Goal: Information Seeking & Learning: Learn about a topic

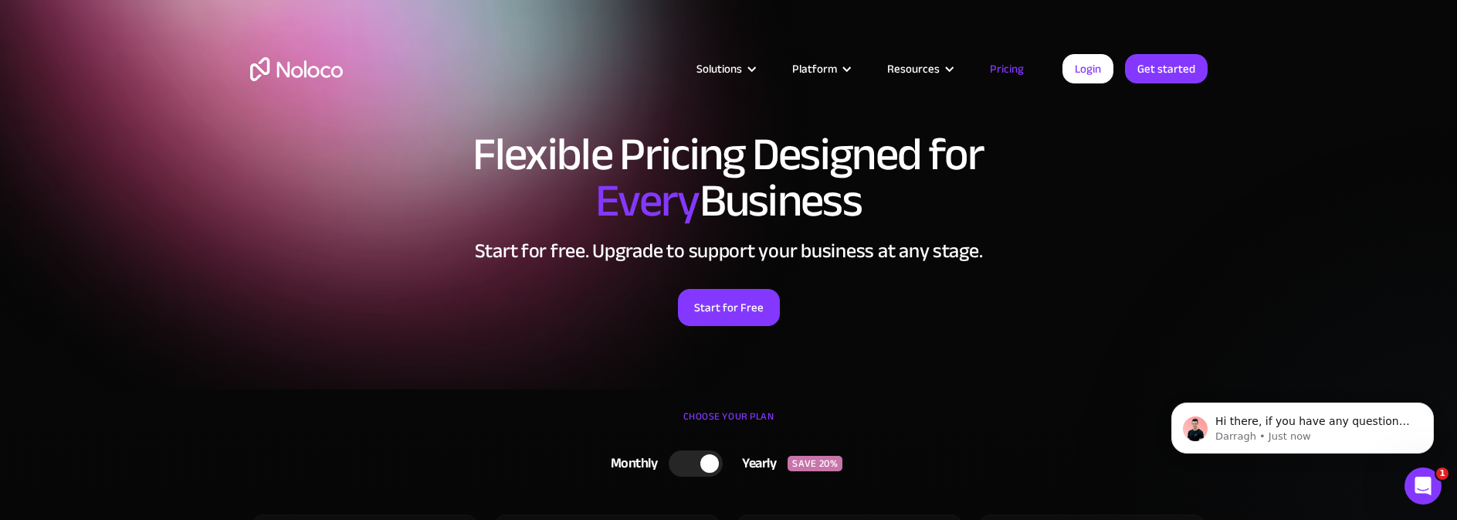
click at [1068, 430] on div "CHOOSE YOUR PLAN" at bounding box center [728, 424] width 957 height 39
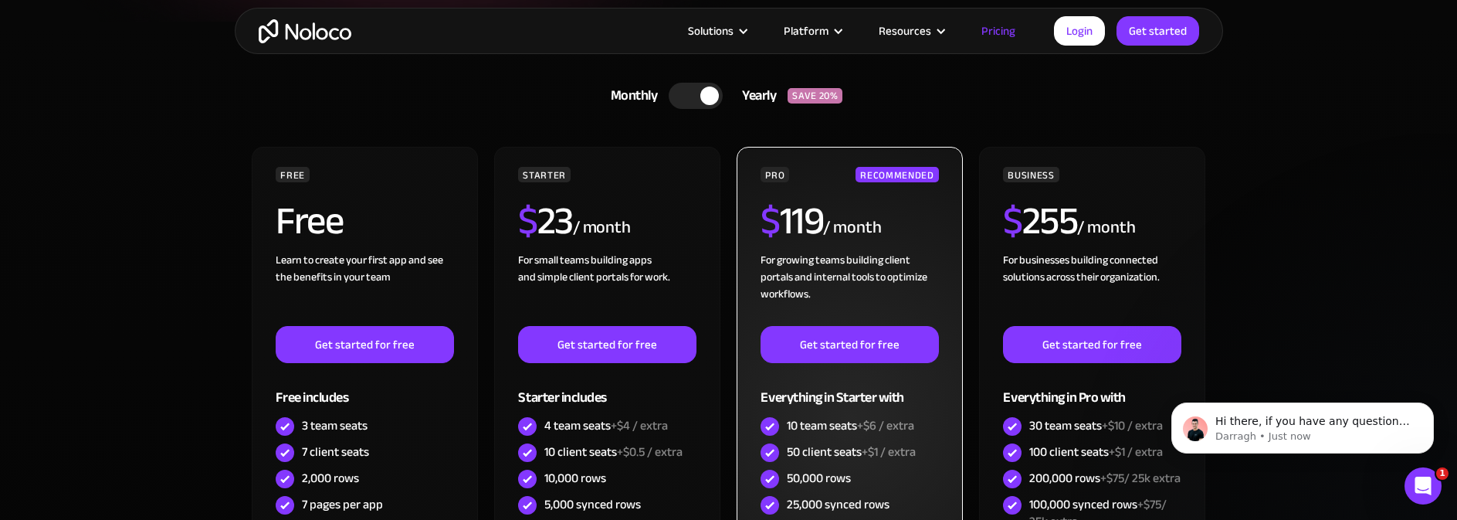
scroll to position [232, 0]
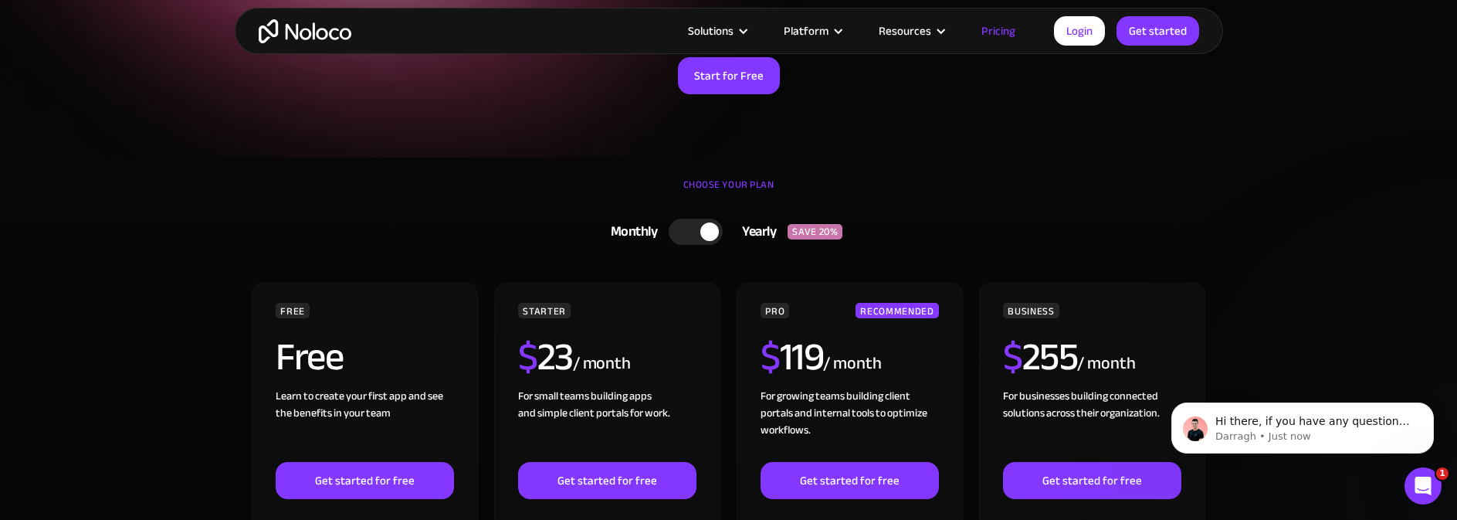
click at [708, 242] on div at bounding box center [696, 232] width 54 height 26
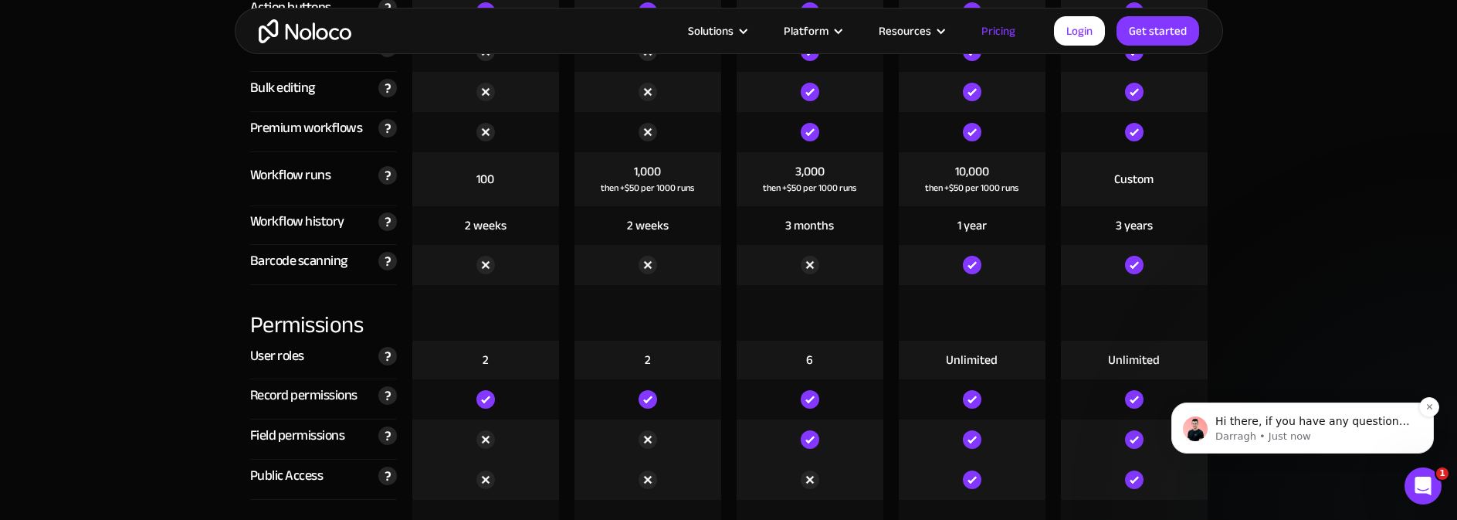
scroll to position [3320, 0]
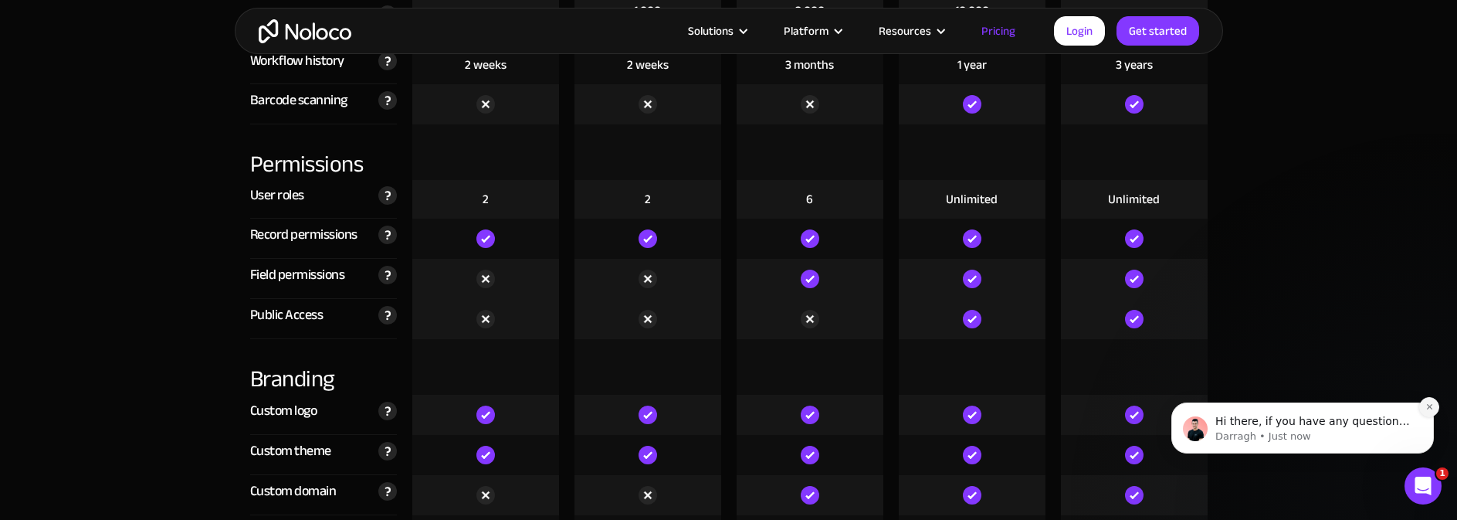
click at [1425, 409] on icon "Dismiss notification" at bounding box center [1429, 406] width 8 height 8
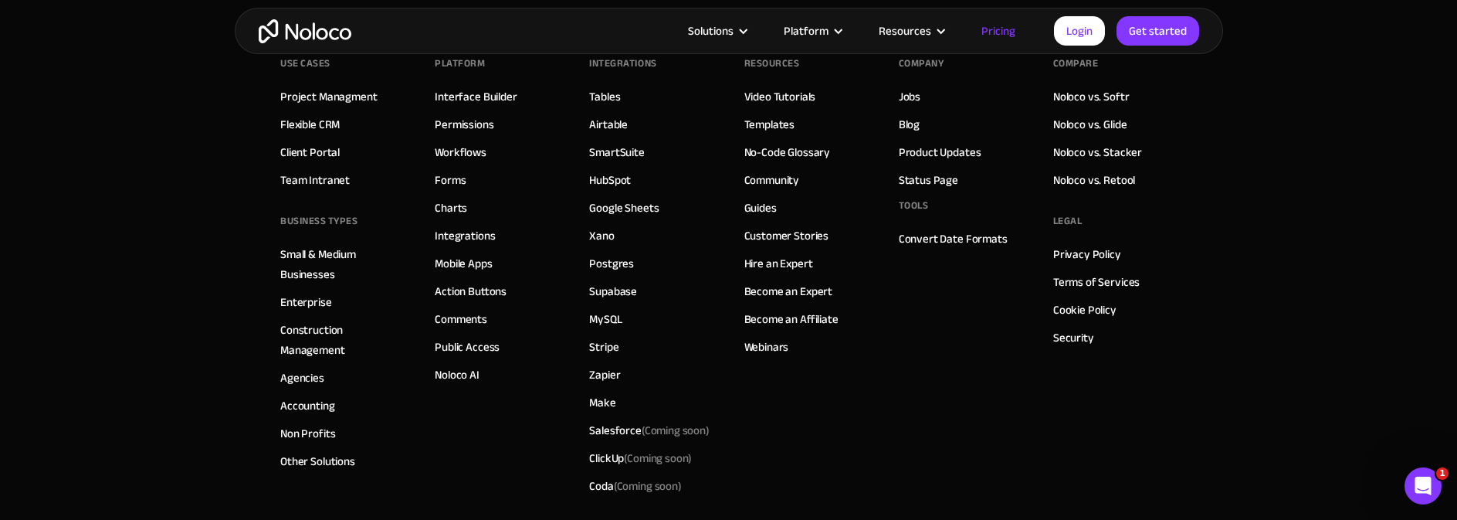
scroll to position [7701, 0]
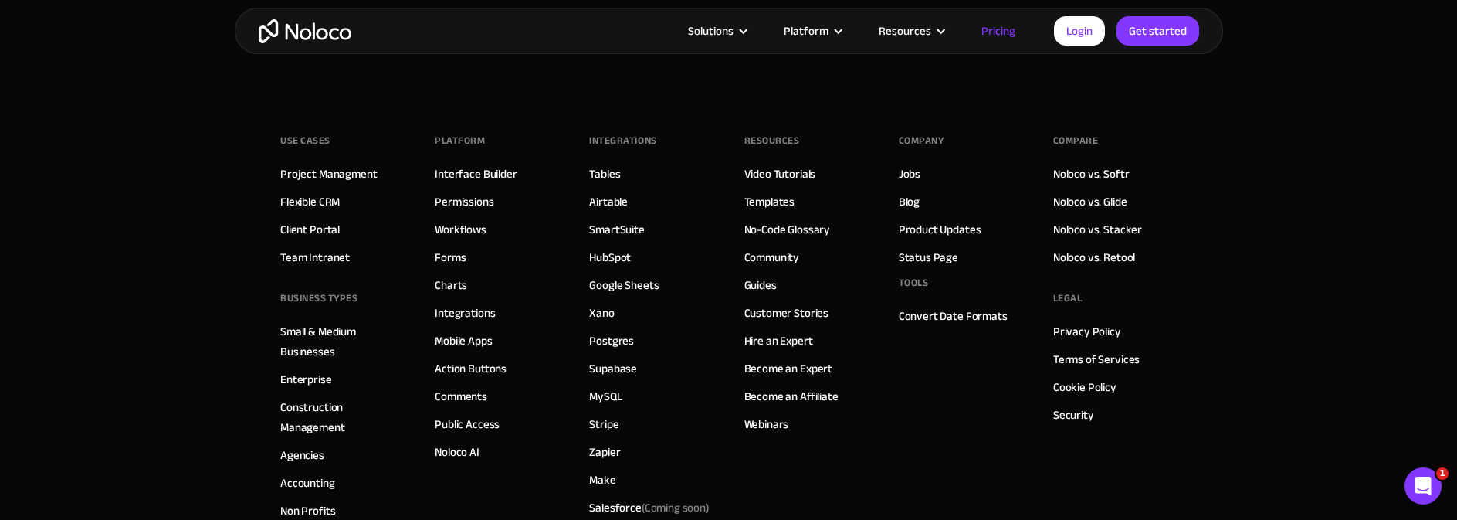
click at [1359, 206] on footer "Use Cases Project Managment Flexible CRM Client Portal Team Intranet BUSINESS T…" at bounding box center [728, 417] width 1457 height 669
drag, startPoint x: 1191, startPoint y: 404, endPoint x: 1183, endPoint y: 404, distance: 8.5
click at [1188, 404] on footer "Use Cases Project Managment Flexible CRM Client Portal Team Intranet BUSINESS T…" at bounding box center [728, 417] width 1457 height 669
click at [1065, 422] on link "Security" at bounding box center [1073, 415] width 41 height 20
